Goal: Book appointment/travel/reservation

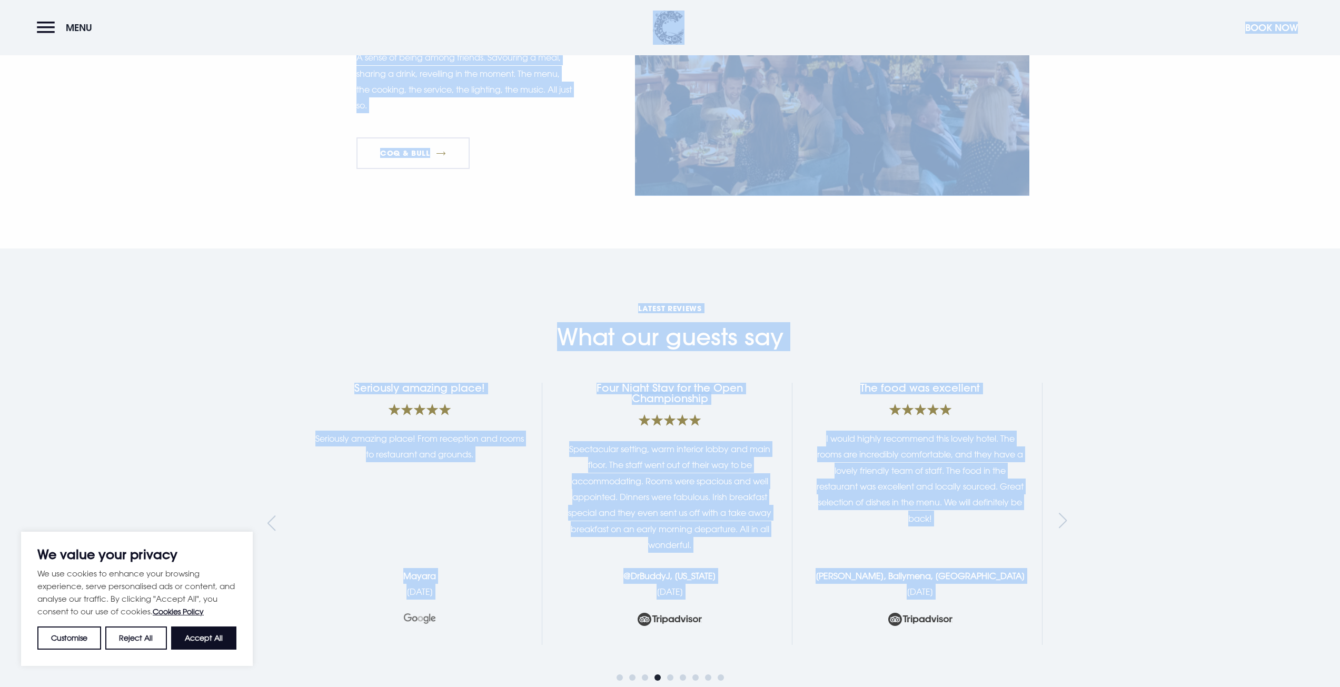
scroll to position [1655, 0]
click at [152, 301] on section "What our guests say Latest Reviews Excellent Stay Excellent stay at the Clandeb…" at bounding box center [670, 487] width 1340 height 476
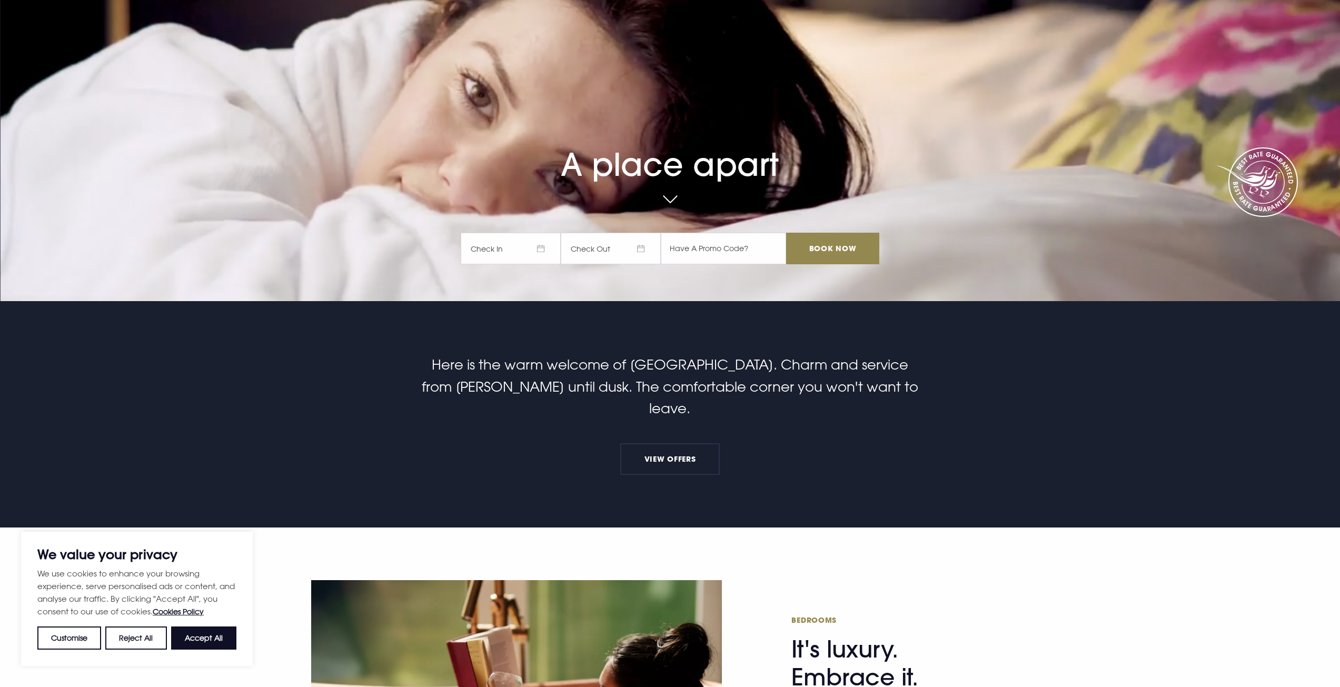
scroll to position [158, 0]
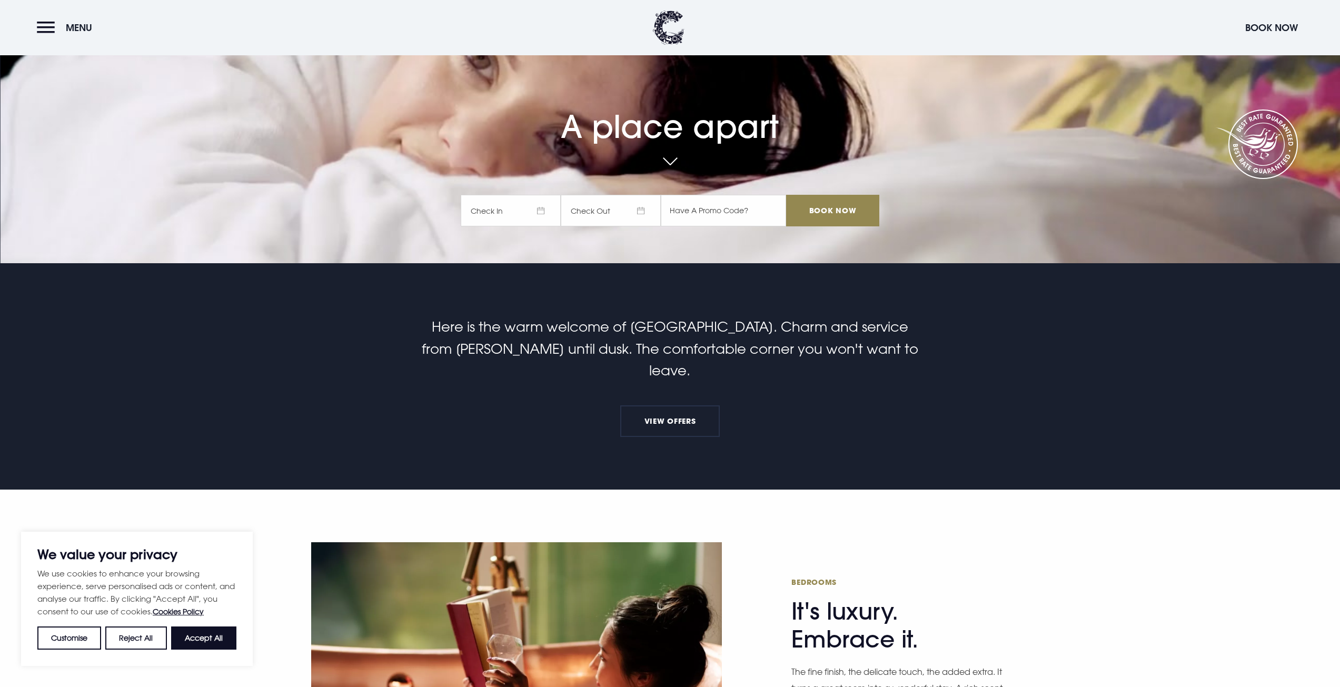
click at [57, 15] on header "Menu Book Now" at bounding box center [670, 27] width 1340 height 55
click at [55, 39] on header "Menu Book Now" at bounding box center [670, 27] width 1340 height 55
click at [51, 30] on button "Menu" at bounding box center [67, 27] width 61 height 23
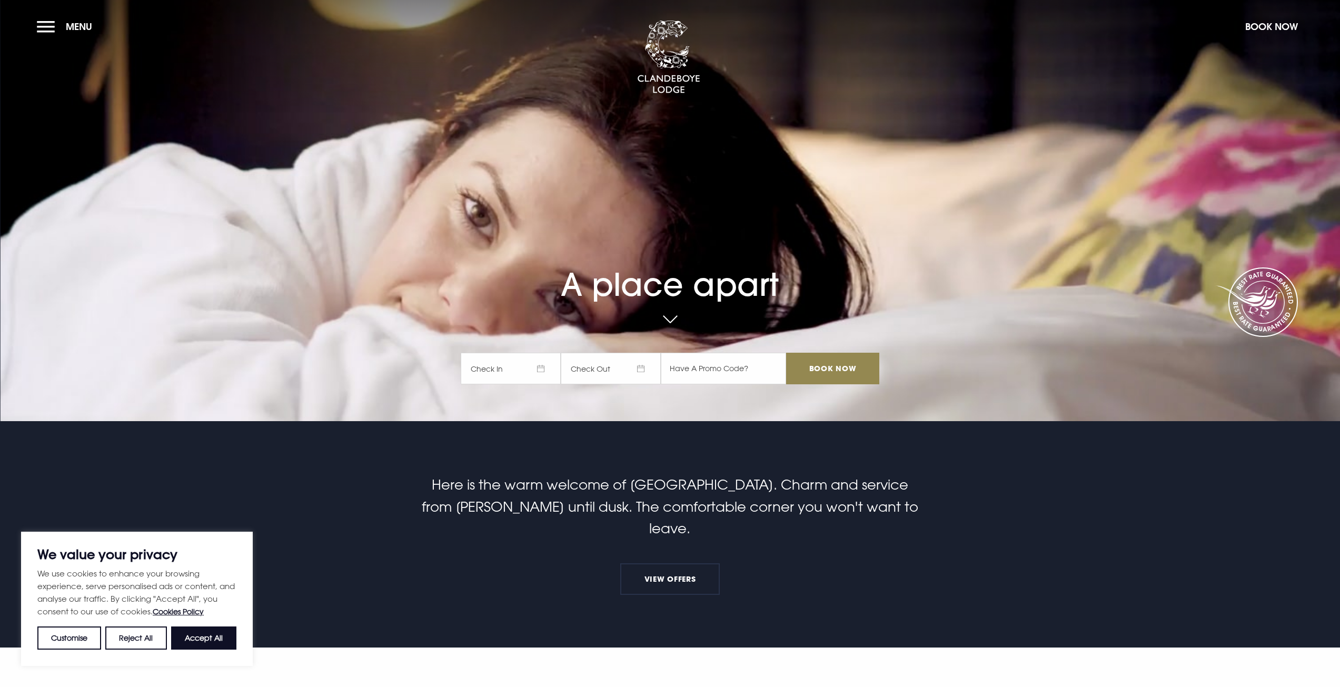
click at [507, 369] on span "Check In" at bounding box center [511, 369] width 100 height 32
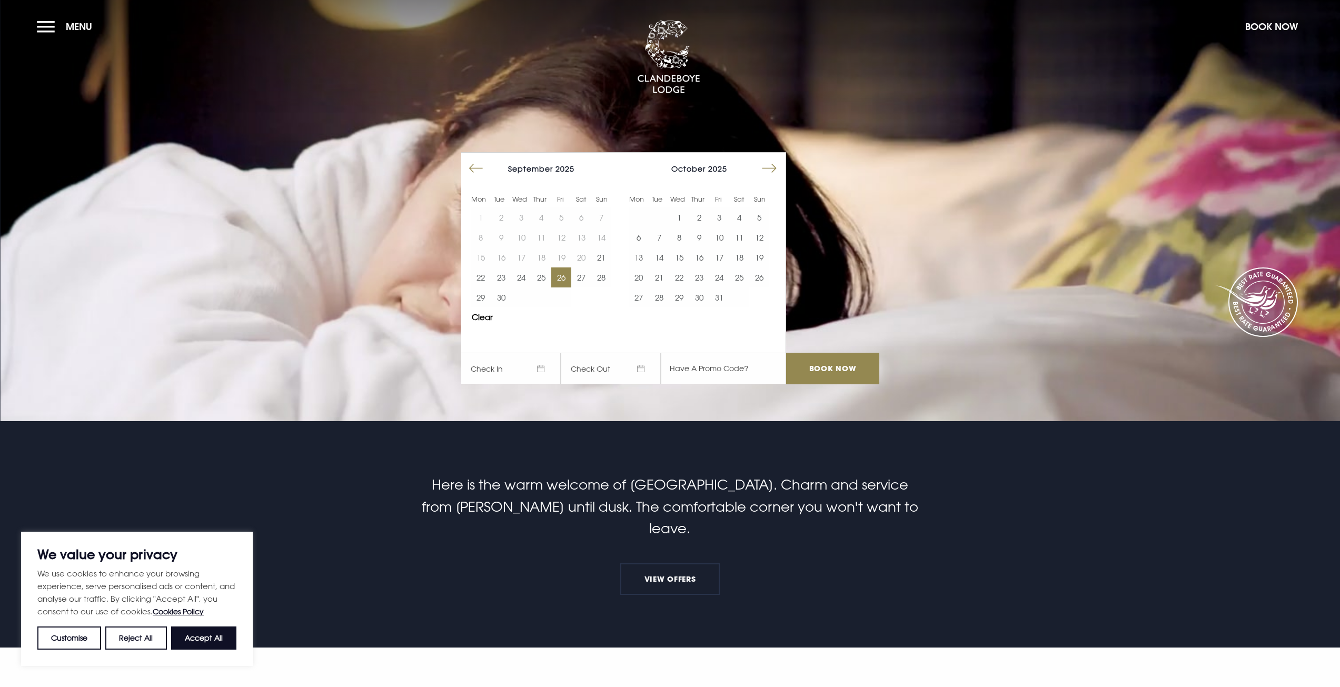
click at [559, 279] on button "26" at bounding box center [561, 278] width 20 height 20
click at [809, 371] on input "Book Now" at bounding box center [832, 369] width 93 height 32
